Goal: Task Accomplishment & Management: Manage account settings

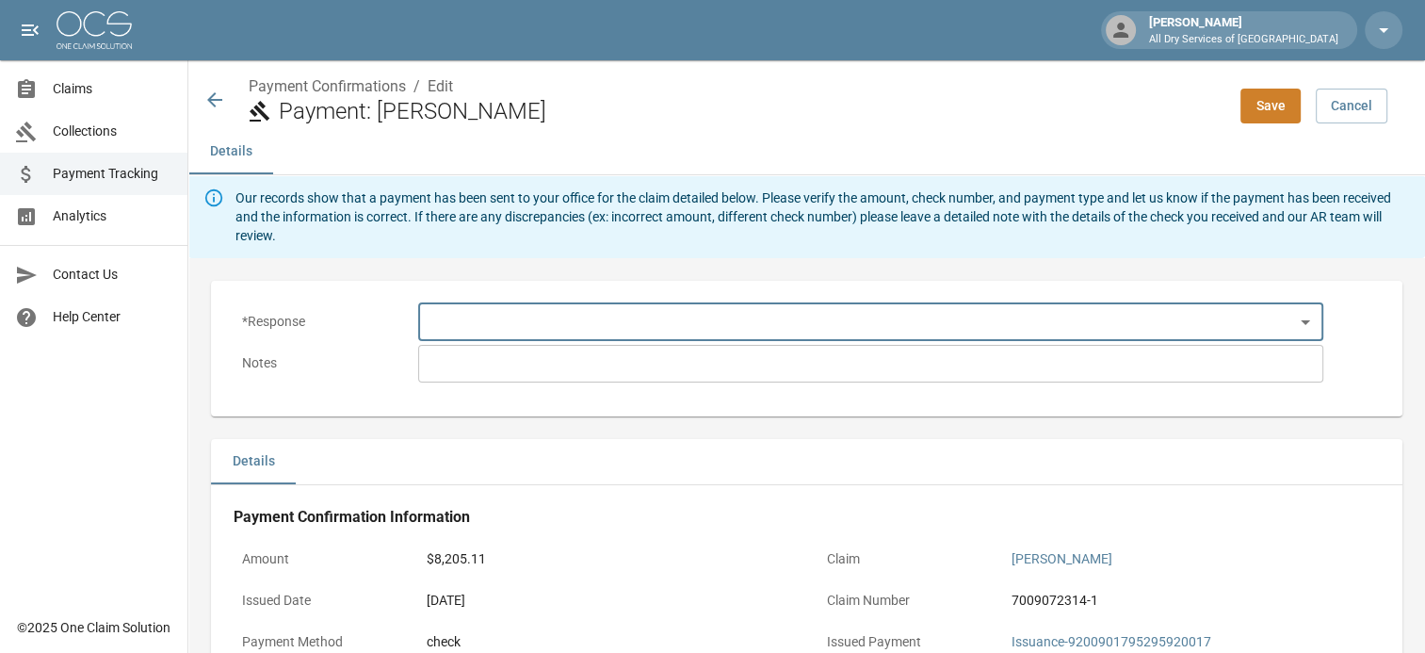
click at [501, 315] on body "[PERSON_NAME] All Dry Services of Atlanta Claims Collections Payment Tracking A…" at bounding box center [712, 583] width 1425 height 1166
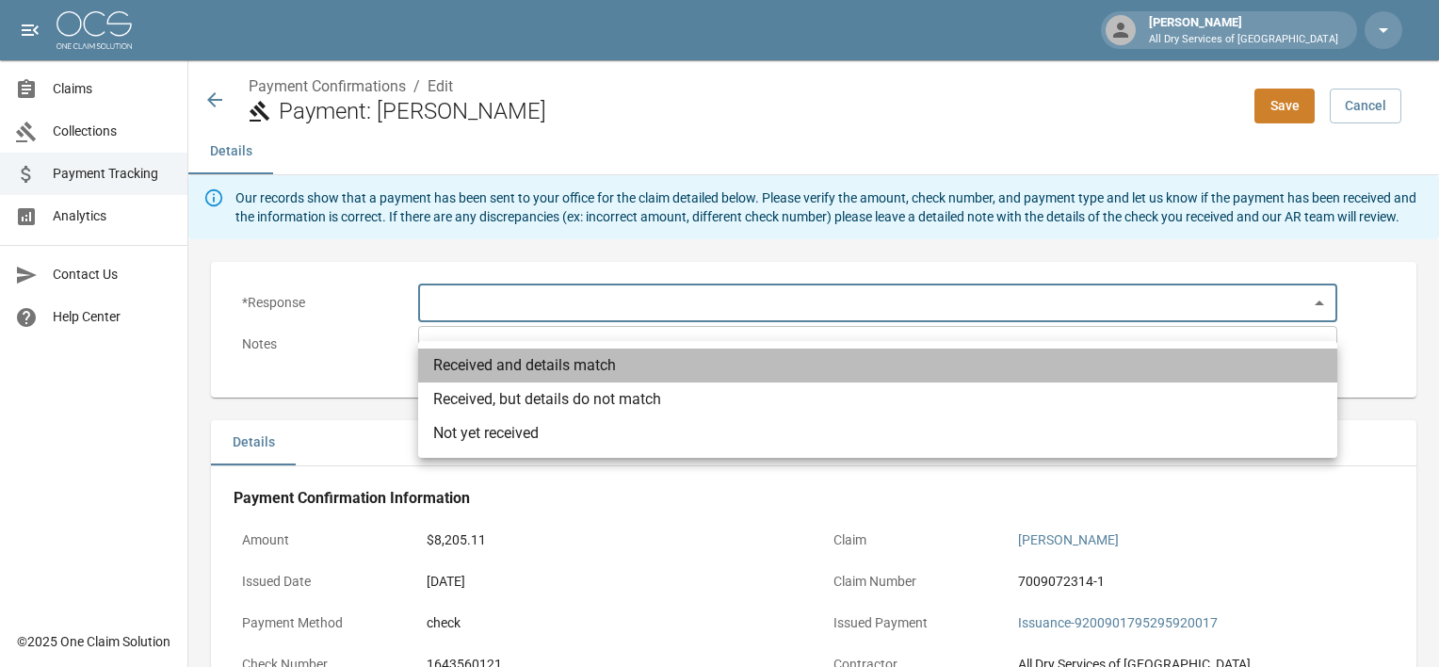
click at [472, 369] on li "Received and details match" at bounding box center [877, 366] width 919 height 34
type input "**********"
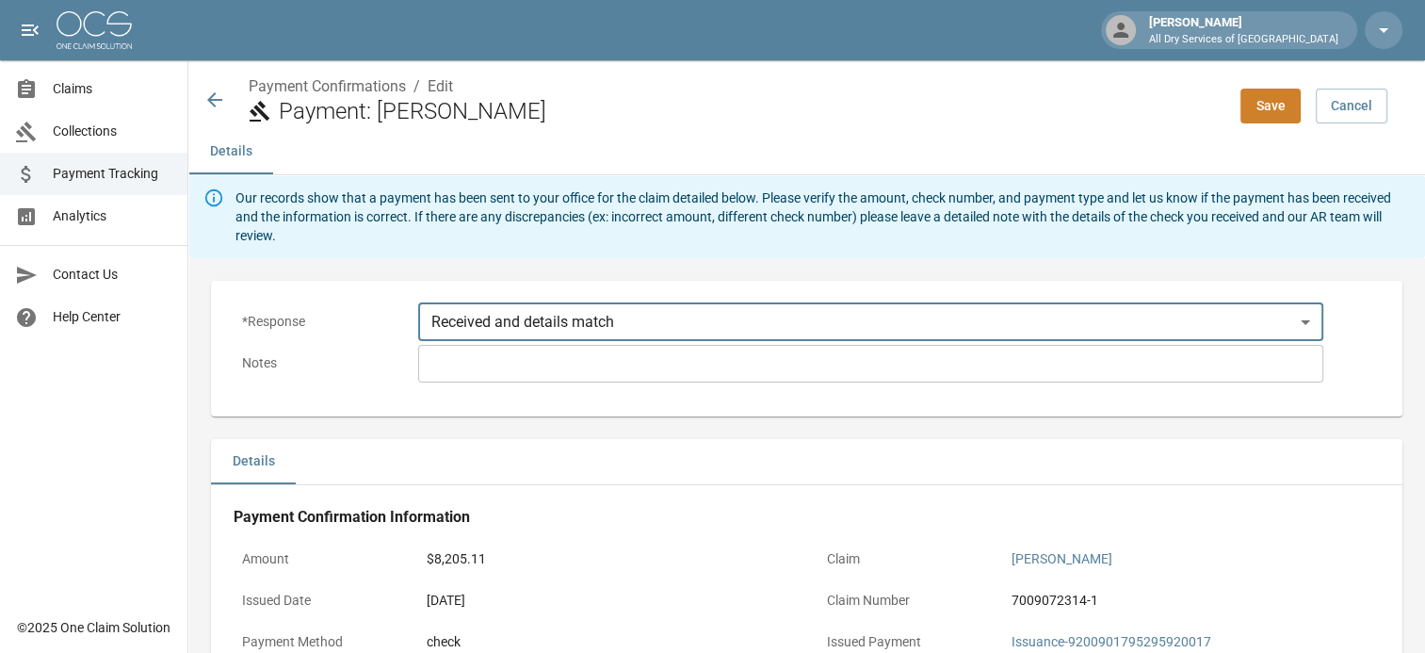
click at [442, 361] on textarea at bounding box center [870, 363] width 879 height 22
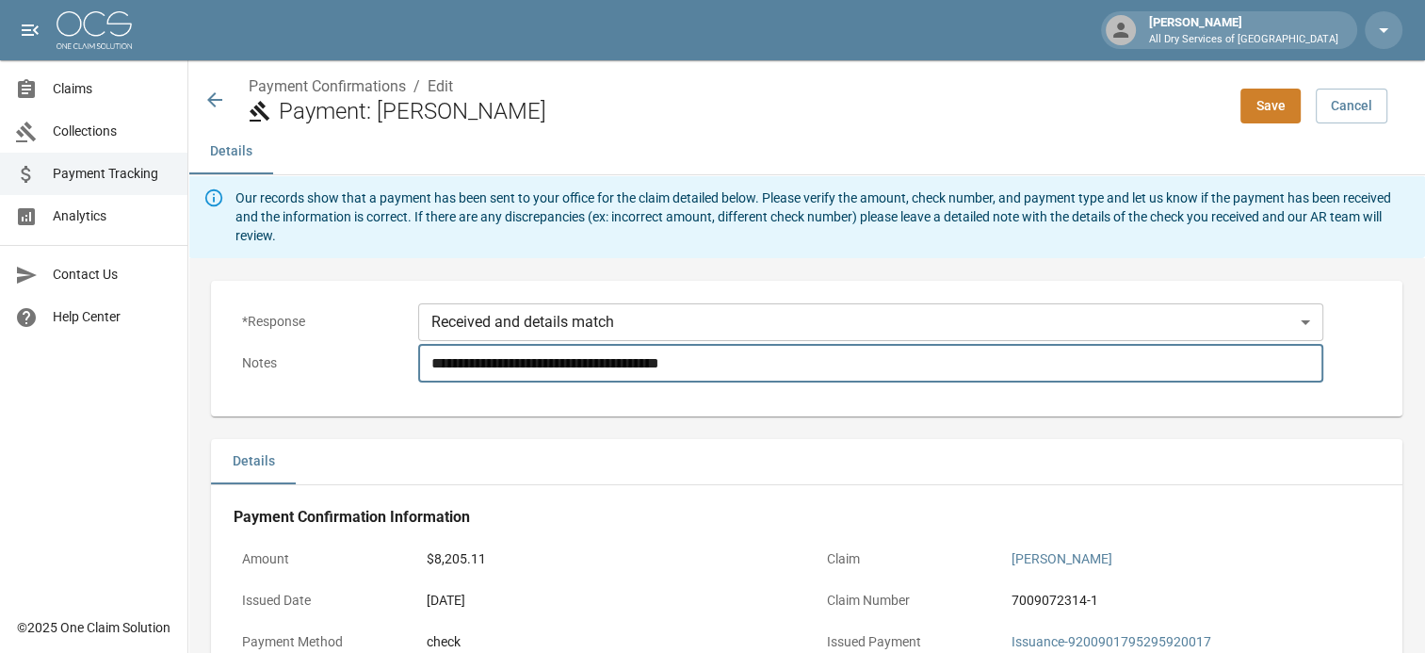
type textarea "**********"
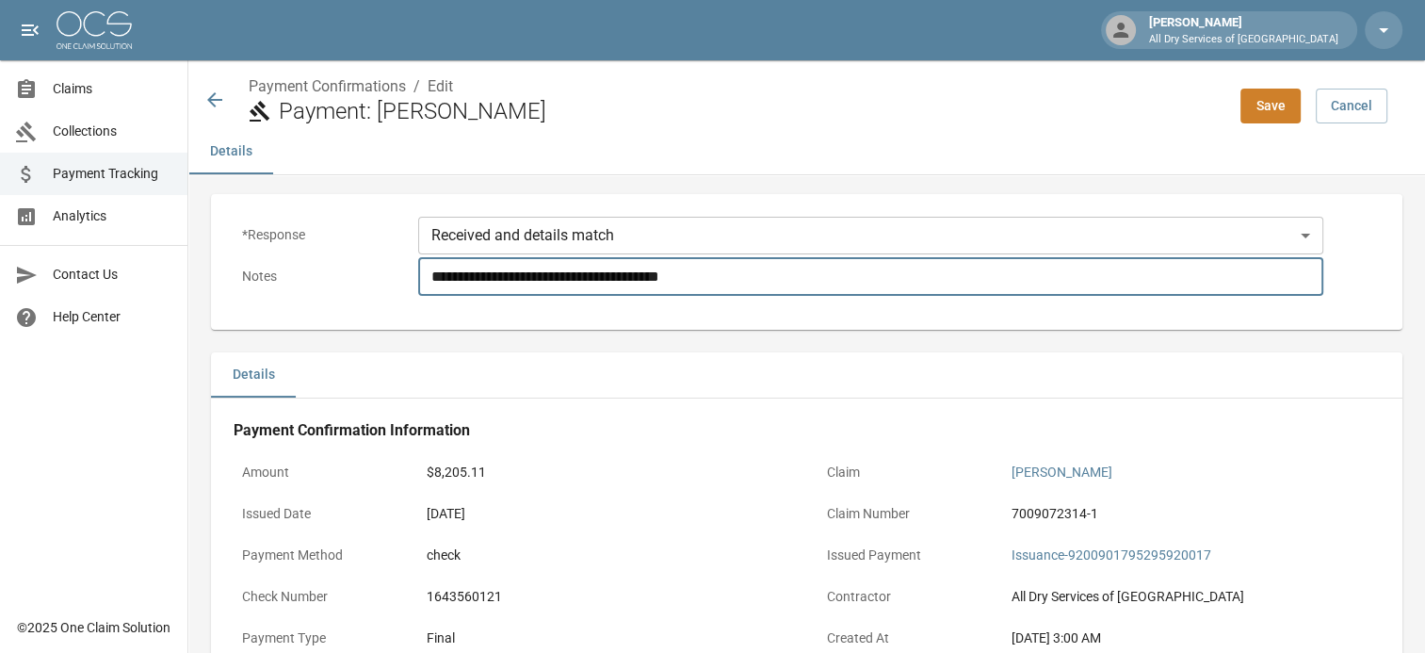
scroll to position [283, 0]
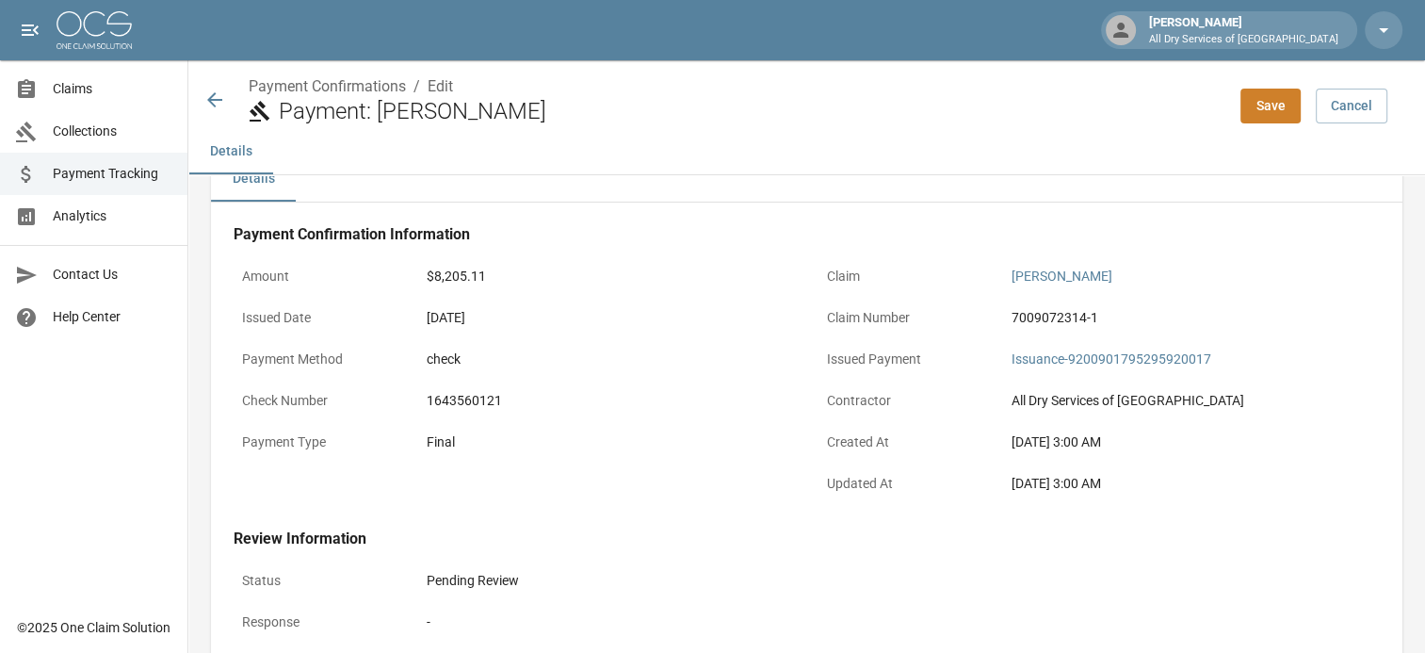
click at [1277, 100] on button "Save" at bounding box center [1270, 106] width 60 height 35
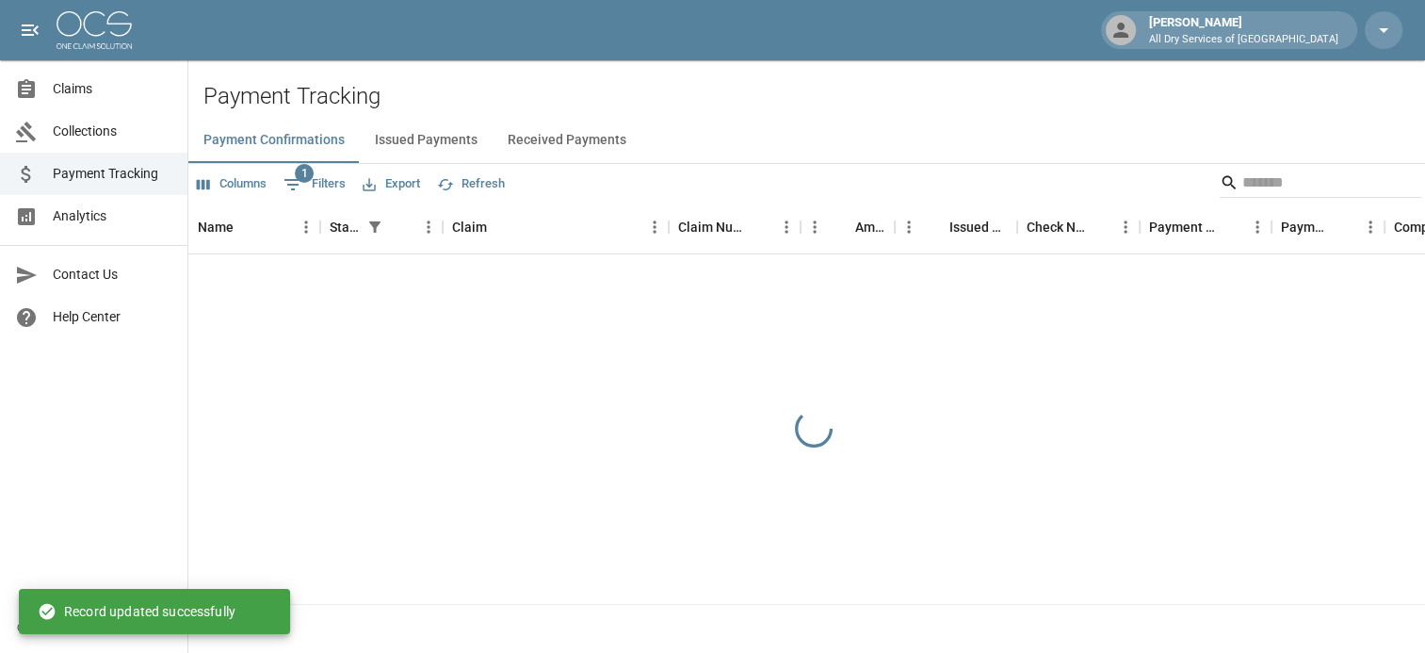
scroll to position [0, 0]
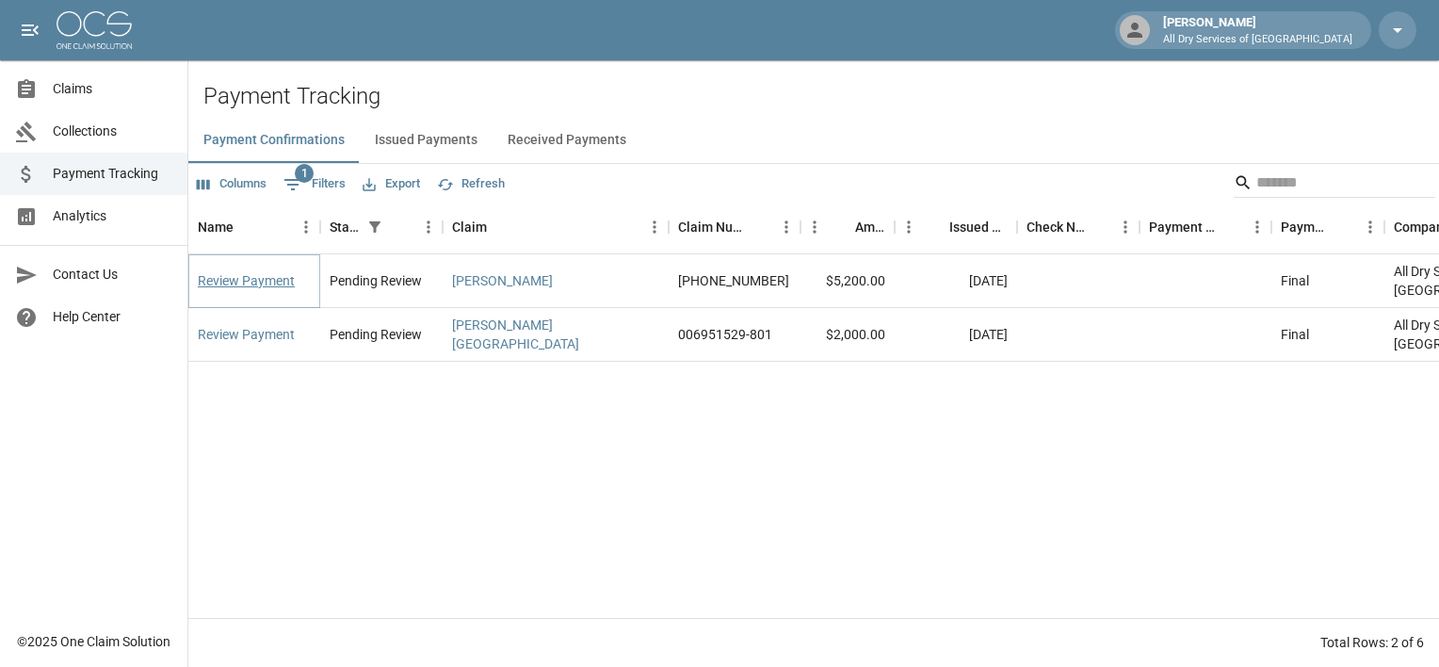
click at [219, 271] on link "Review Payment" at bounding box center [246, 280] width 97 height 19
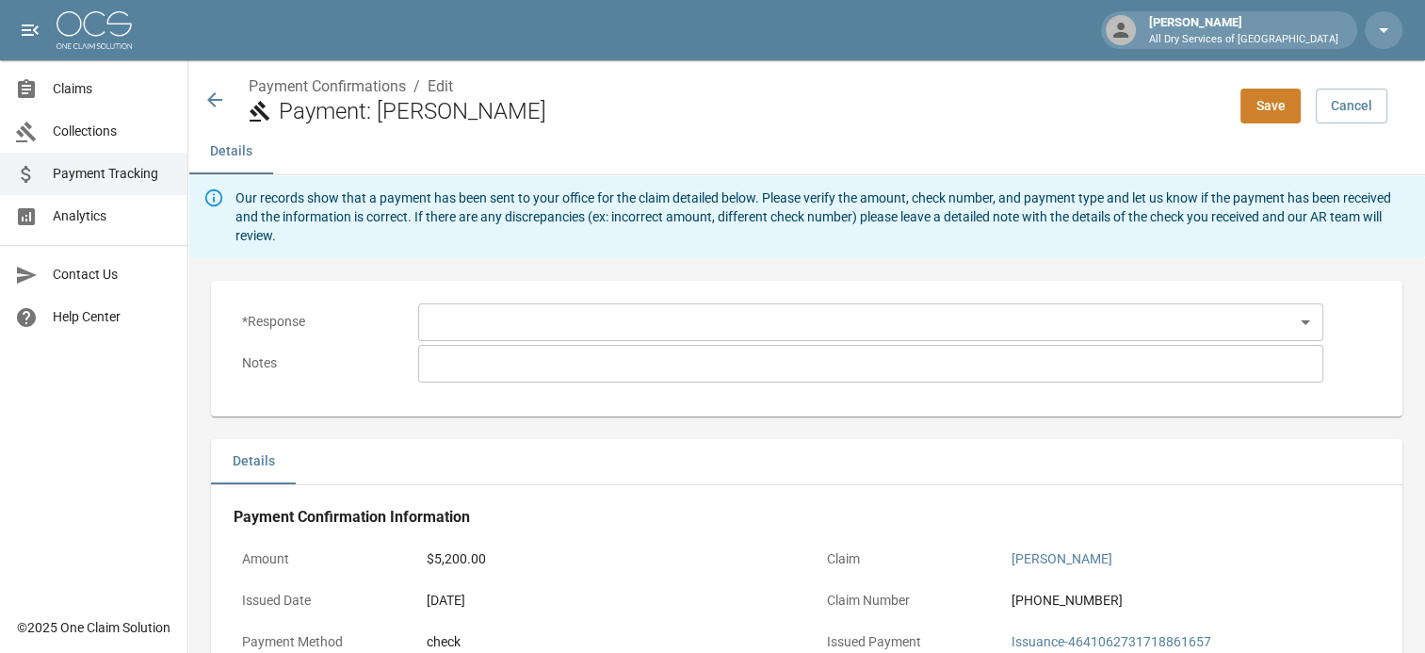
click at [514, 317] on body "[PERSON_NAME] All Dry Services of Atlanta Claims Collections Payment Tracking A…" at bounding box center [712, 583] width 1425 height 1166
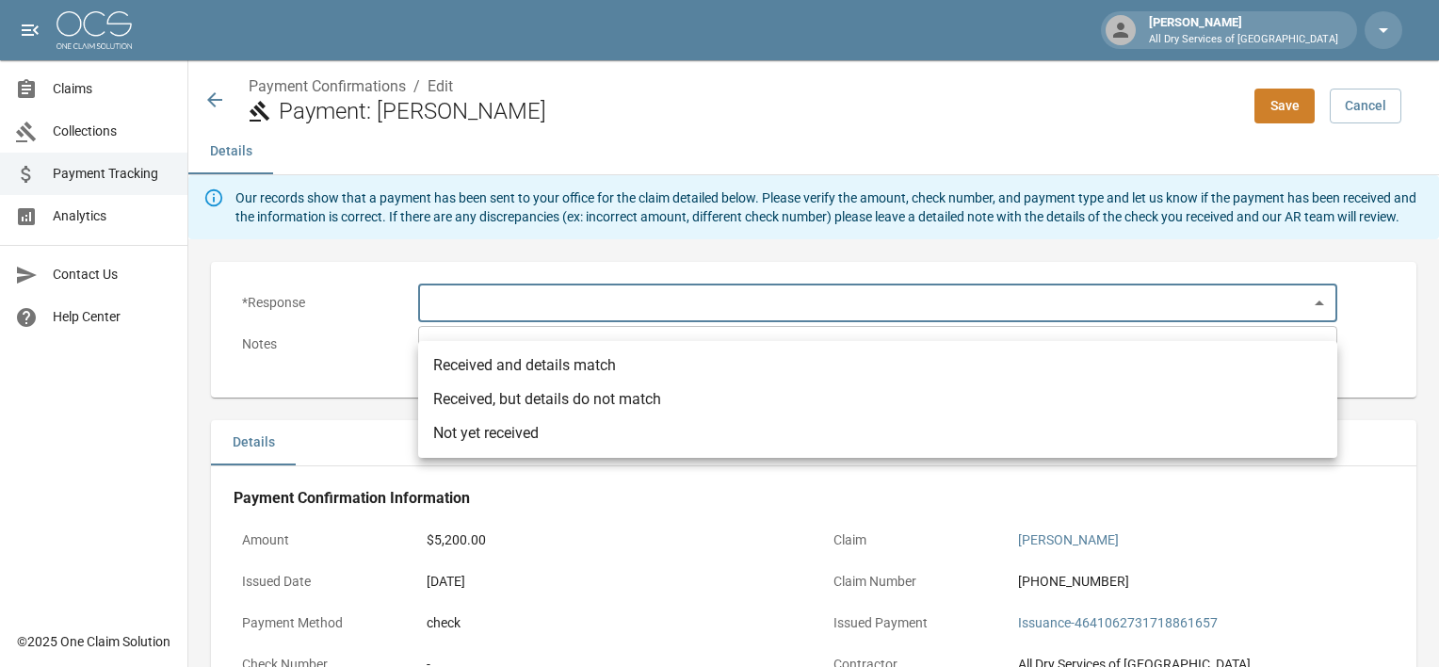
click at [503, 361] on li "Received and details match" at bounding box center [877, 366] width 919 height 34
type input "**********"
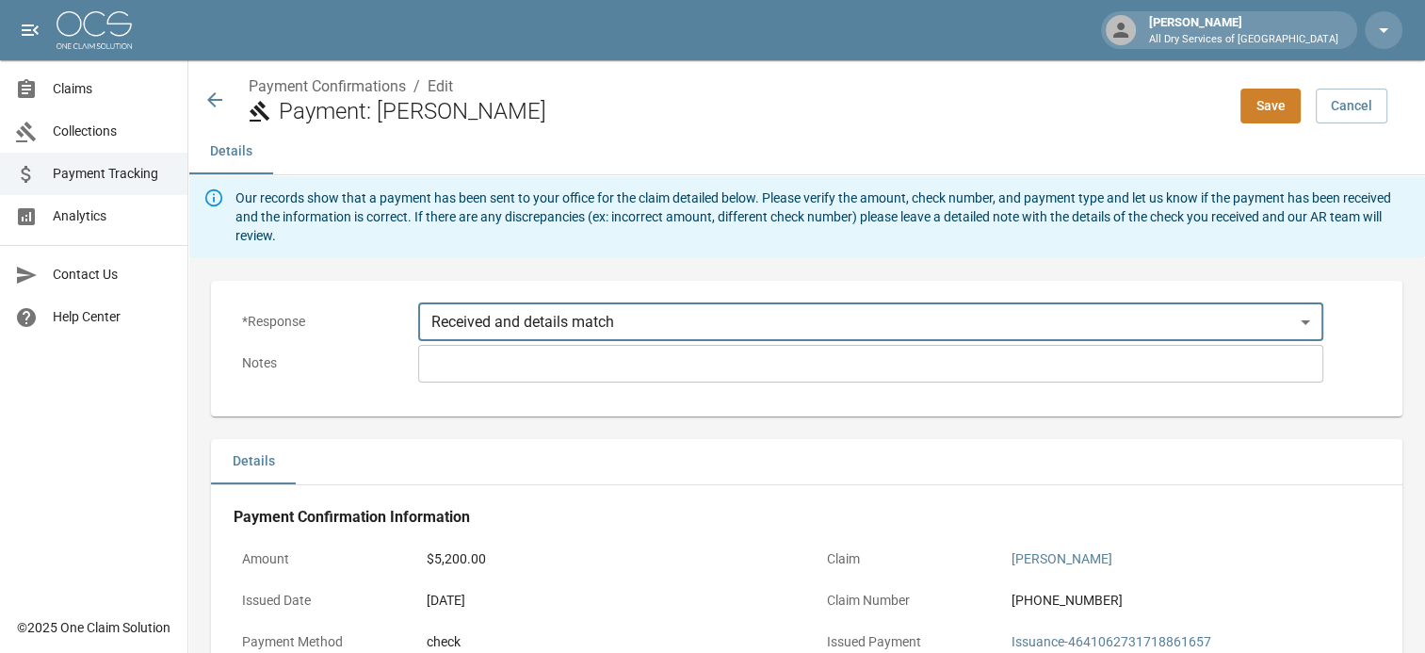
click at [553, 364] on textarea at bounding box center [870, 363] width 879 height 22
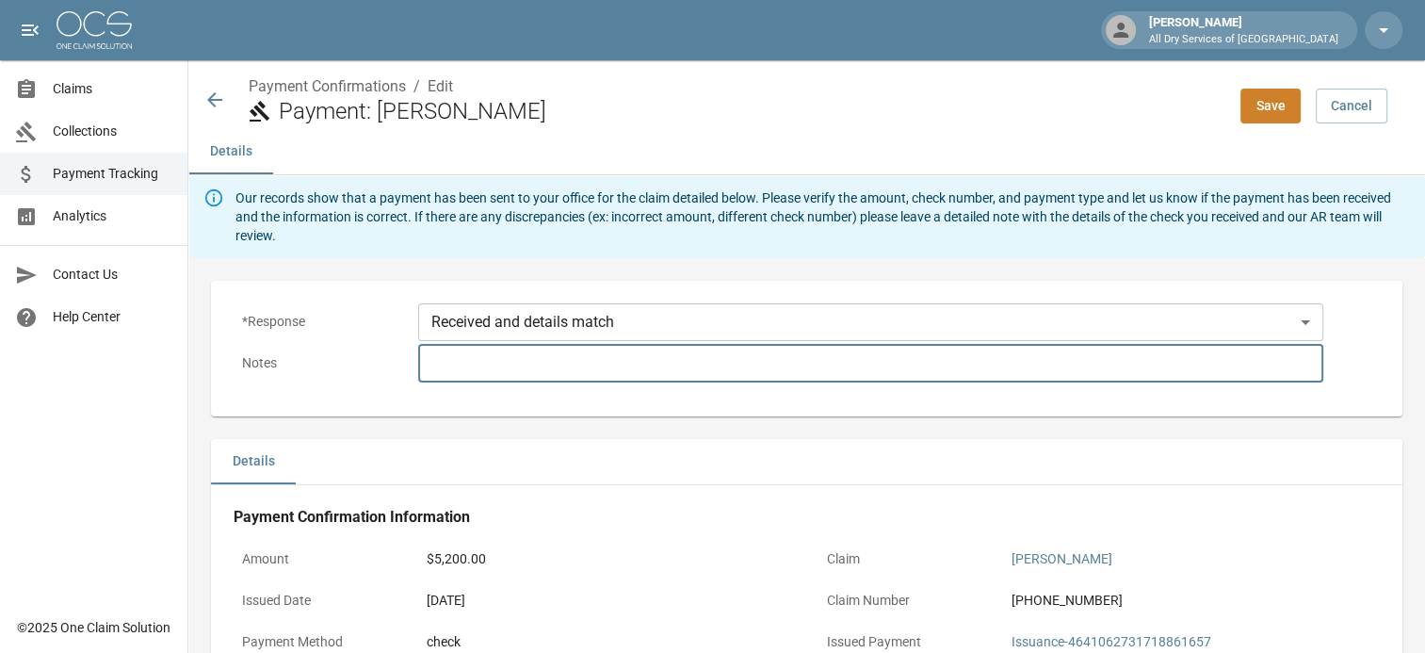
click at [553, 364] on textarea at bounding box center [870, 363] width 879 height 22
type textarea "**********"
click at [1296, 111] on button "Save" at bounding box center [1270, 106] width 60 height 35
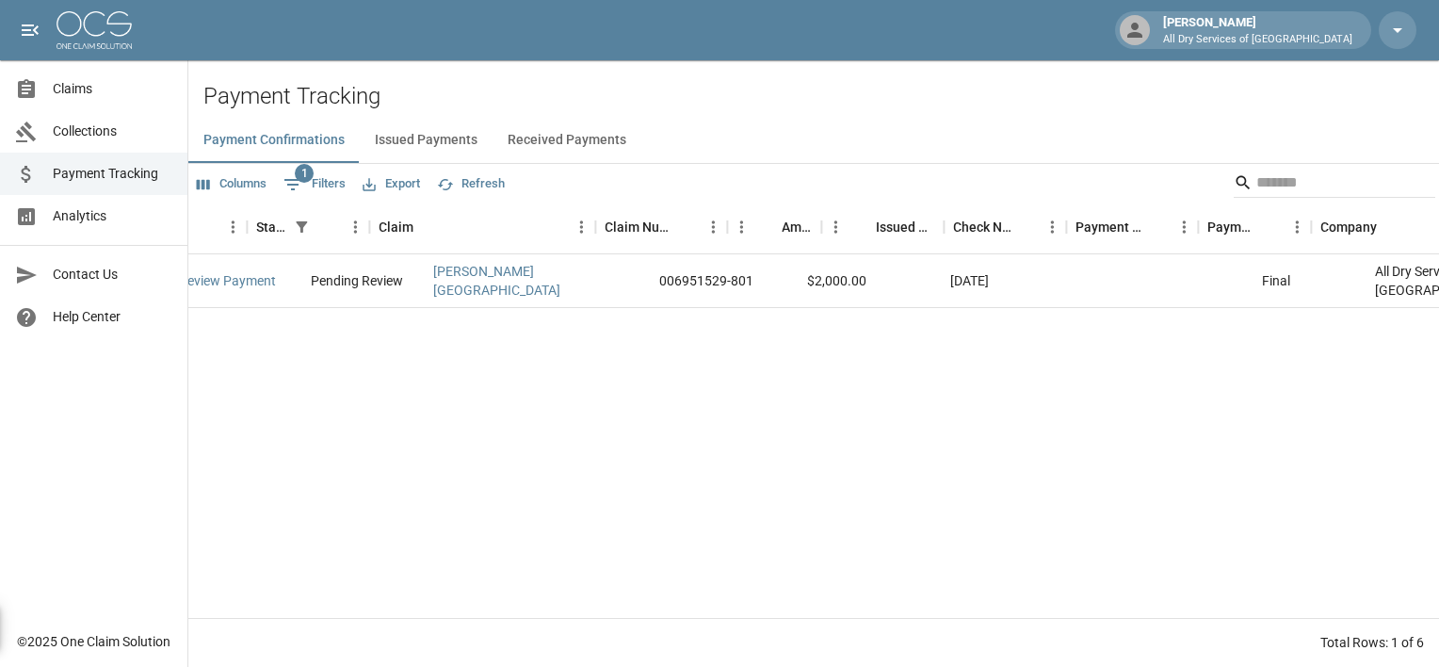
scroll to position [0, 360]
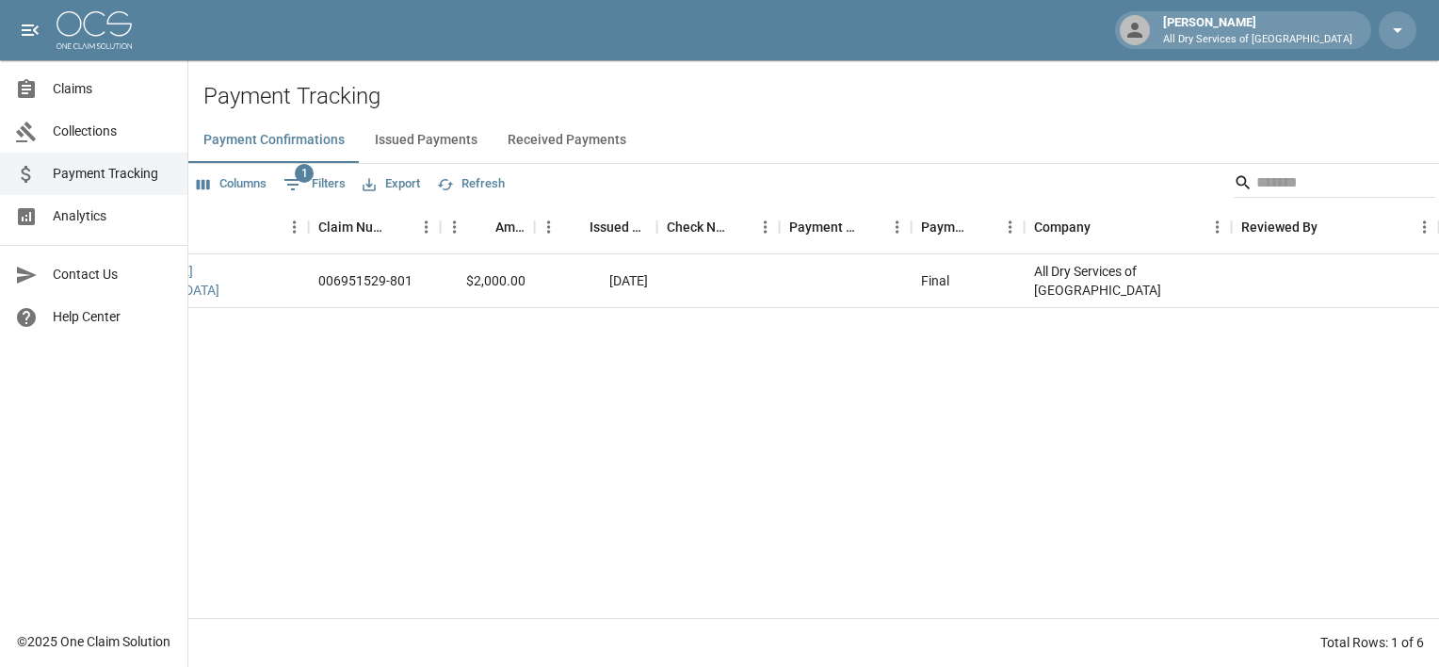
drag, startPoint x: 456, startPoint y: 358, endPoint x: 644, endPoint y: 358, distance: 188.4
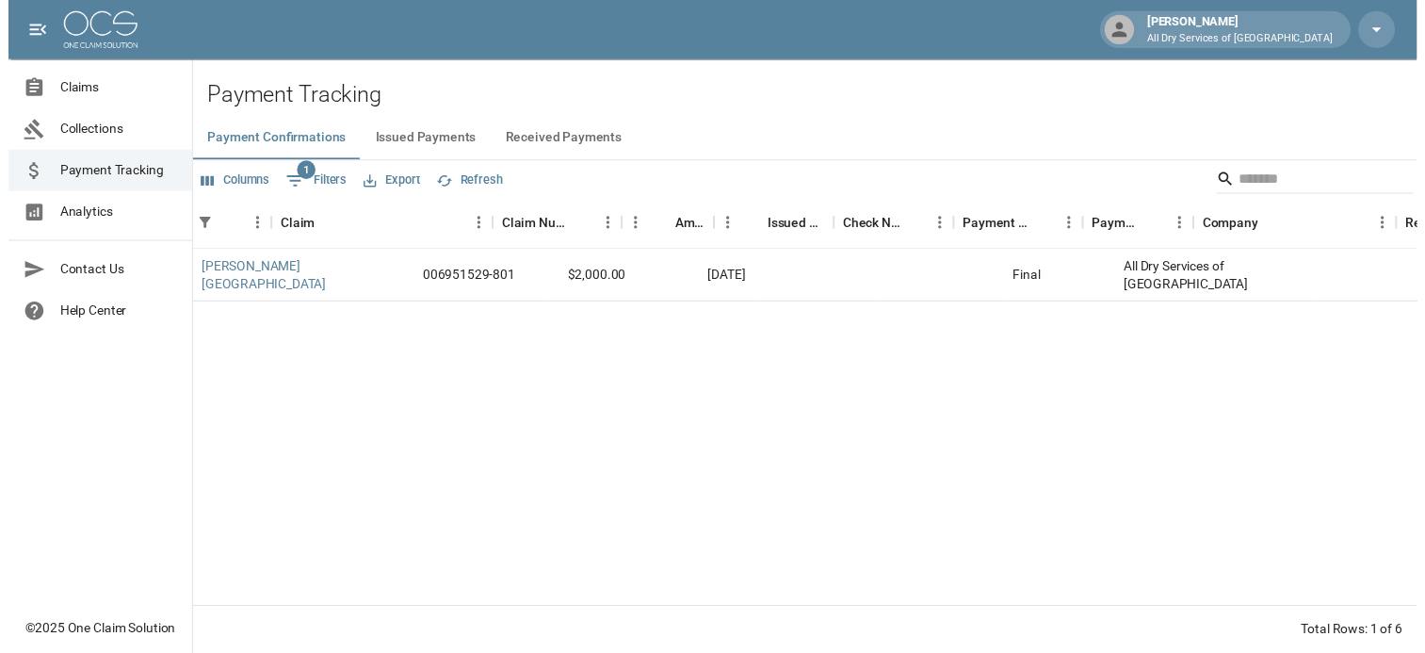
scroll to position [0, 0]
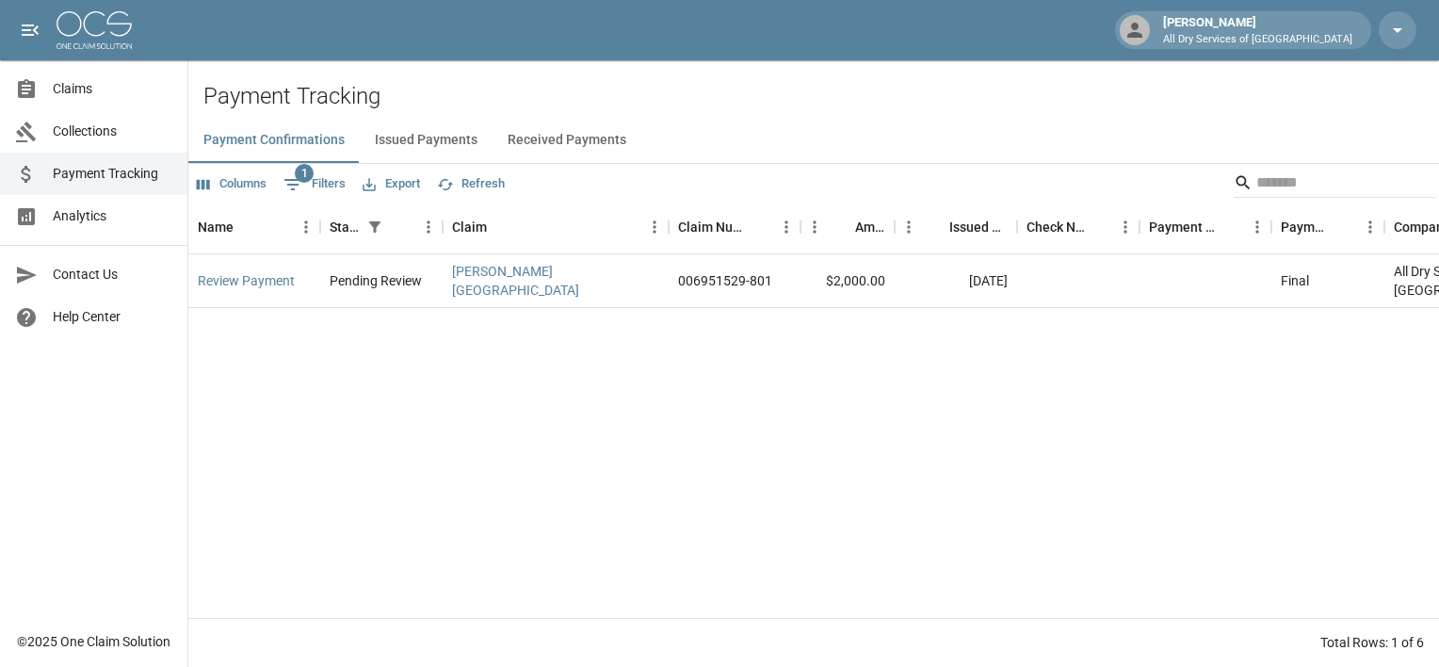
drag, startPoint x: 836, startPoint y: 360, endPoint x: 419, endPoint y: 398, distance: 419.0
click at [244, 271] on link "Review Payment" at bounding box center [246, 280] width 97 height 19
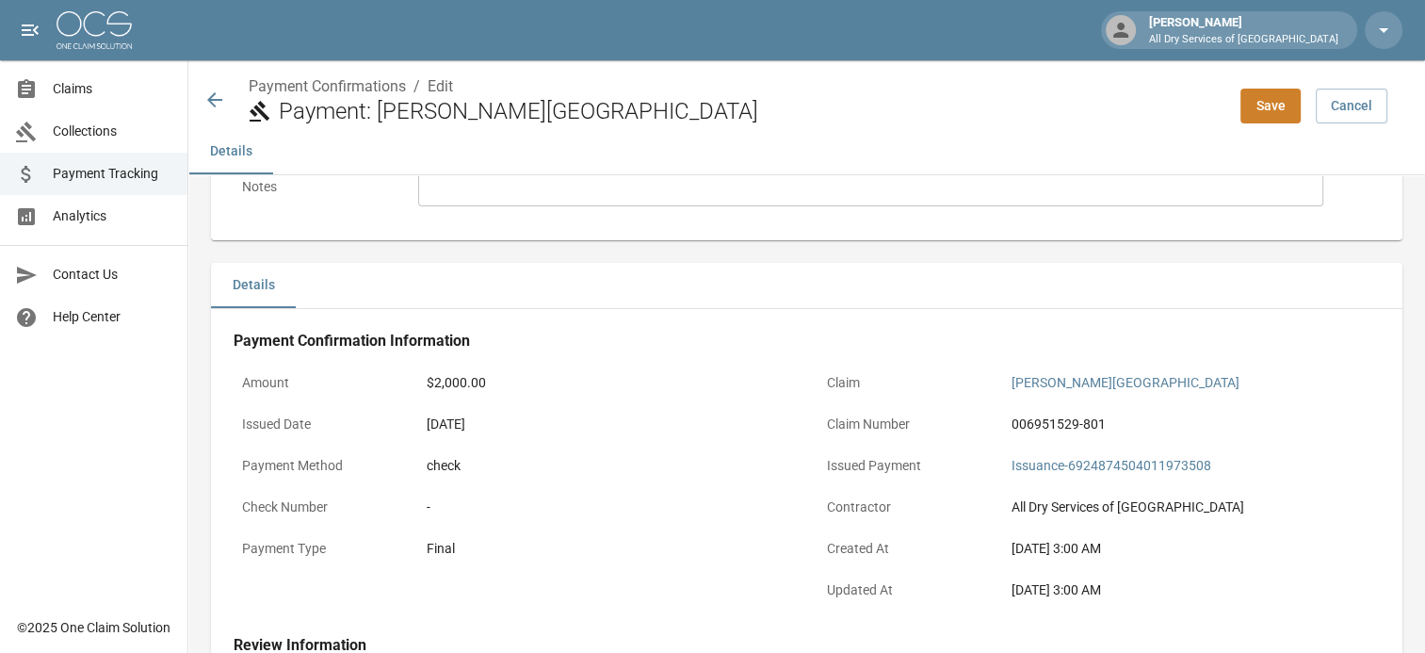
scroll to position [188, 0]
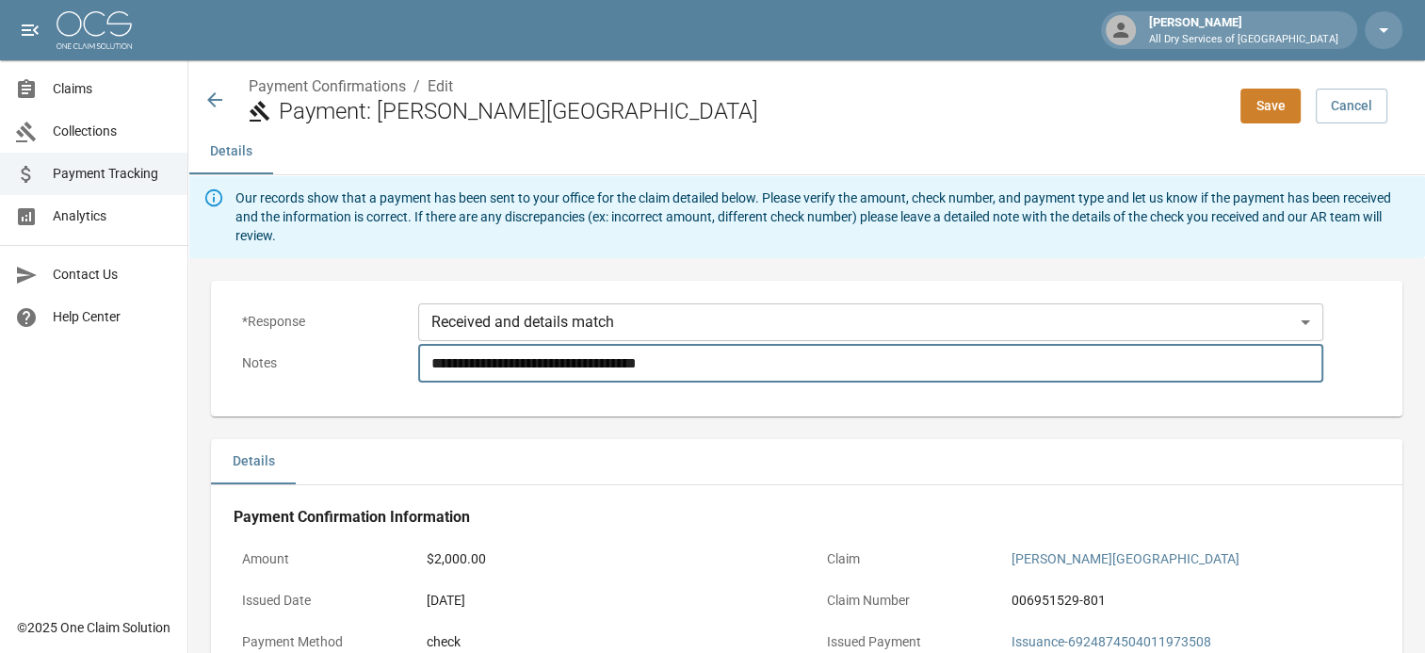
type textarea "**********"
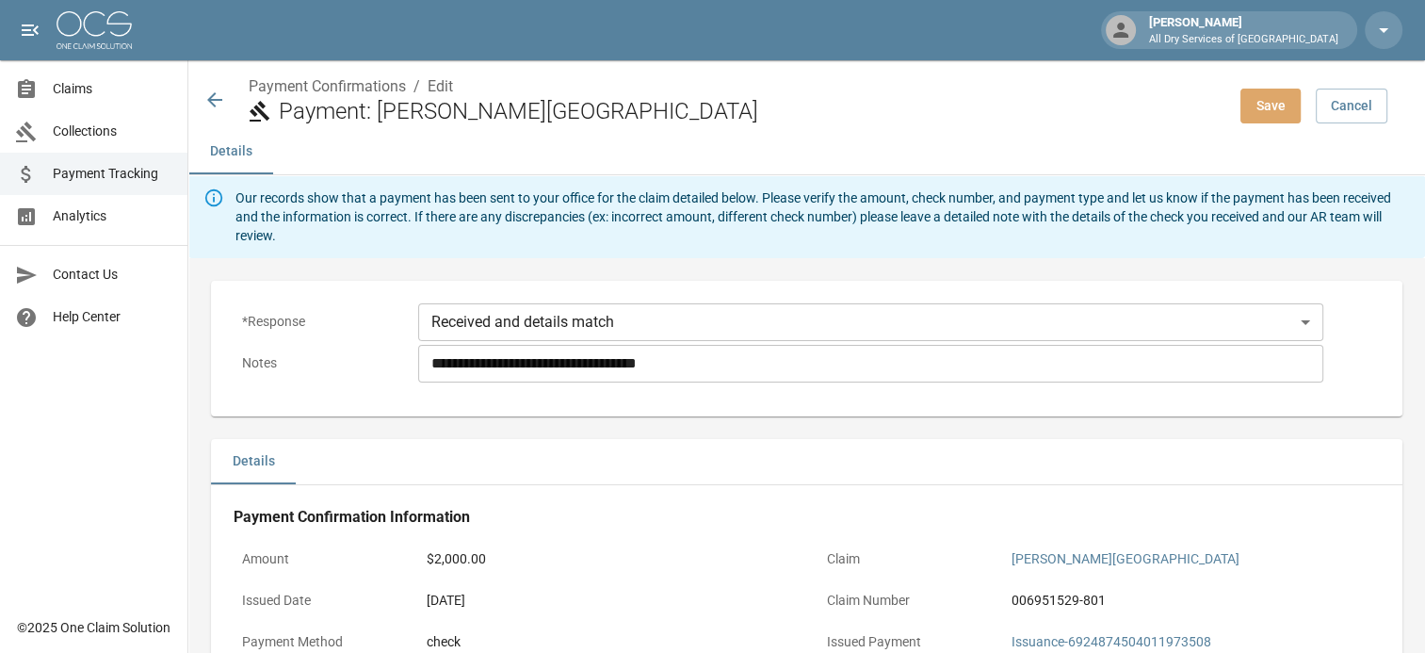
click at [1266, 103] on button "Save" at bounding box center [1270, 106] width 60 height 35
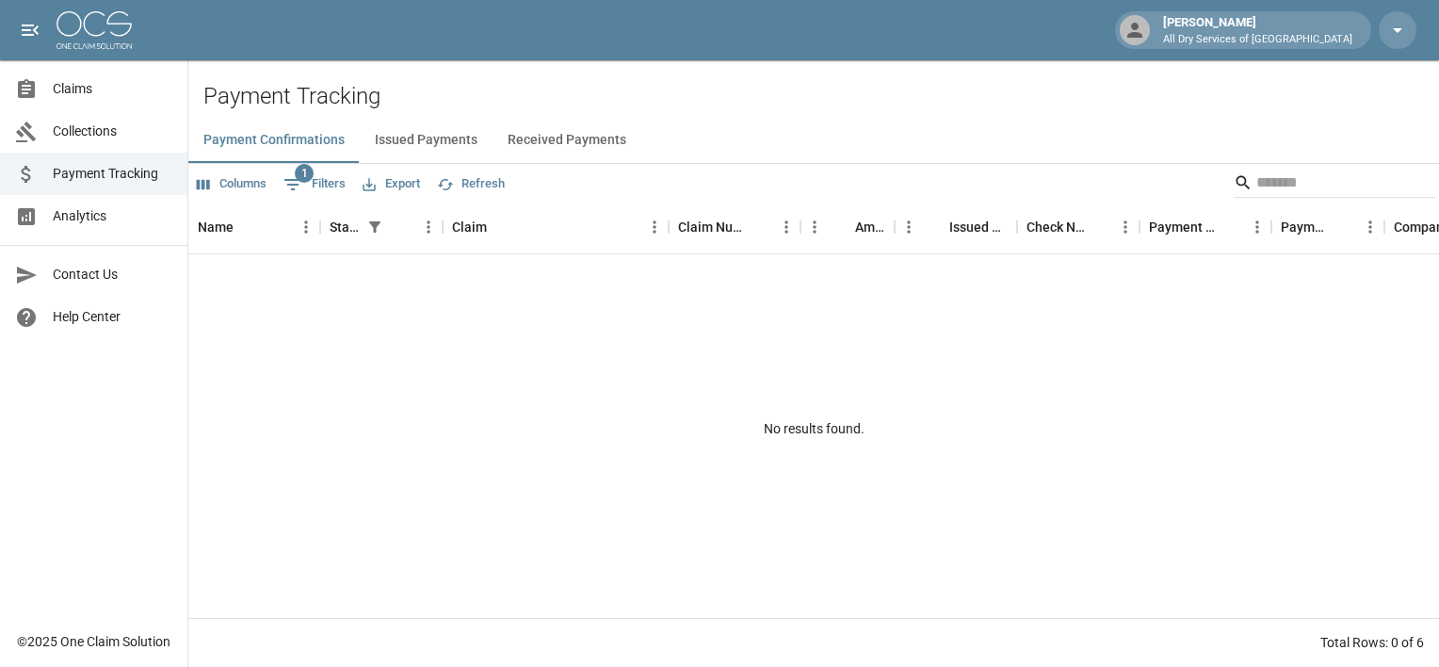
drag, startPoint x: 219, startPoint y: 11, endPoint x: 1006, endPoint y: 388, distance: 872.9
click at [1006, 388] on div "No results found." at bounding box center [813, 428] width 1251 height 349
